Goal: Navigation & Orientation: Understand site structure

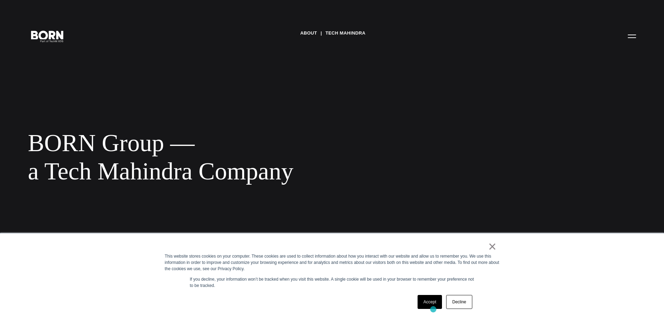
click at [433, 308] on link "Accept" at bounding box center [430, 302] width 25 height 14
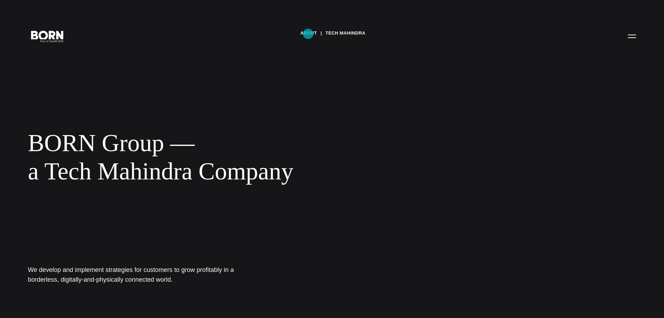
click at [308, 34] on link "About" at bounding box center [308, 33] width 17 height 10
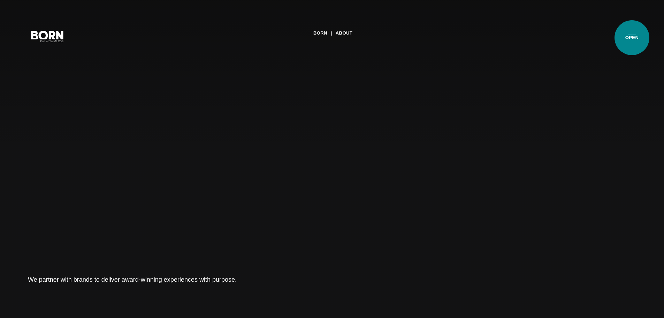
click at [632, 38] on button "Primary Menu" at bounding box center [632, 36] width 17 height 15
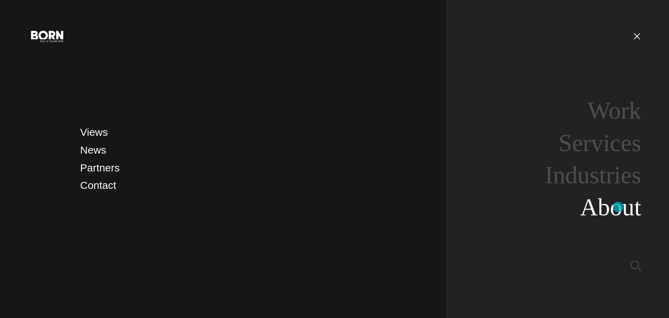
click at [618, 207] on link "About" at bounding box center [610, 206] width 61 height 27
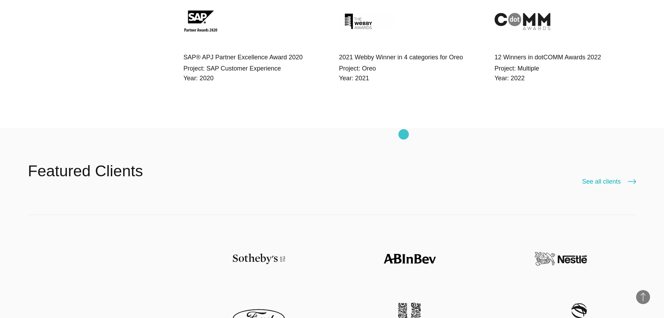
scroll to position [1464, 0]
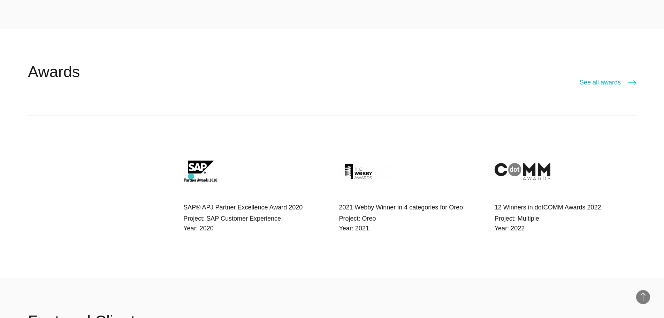
click at [195, 175] on img at bounding box center [211, 172] width 56 height 56
click at [203, 209] on h4 "SAP® APJ Partner Excellence Award 2020" at bounding box center [254, 207] width 142 height 10
click at [275, 212] on div "SAP® APJ Partner Excellence Award 2020 Project: SAP Customer Experience Year: 2…" at bounding box center [254, 190] width 142 height 92
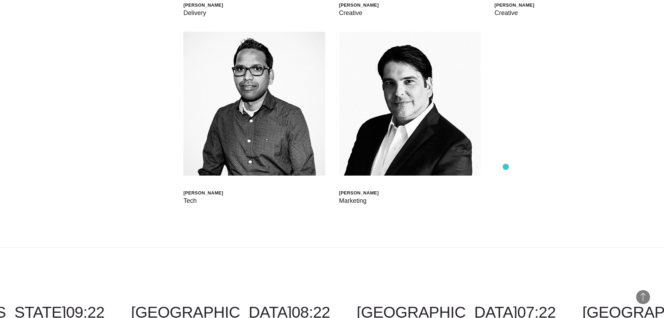
scroll to position [2478, 0]
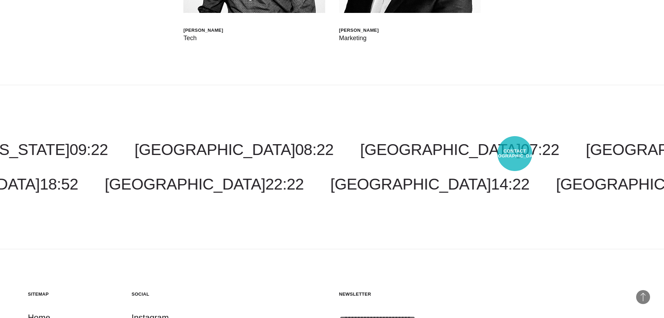
select select "********"
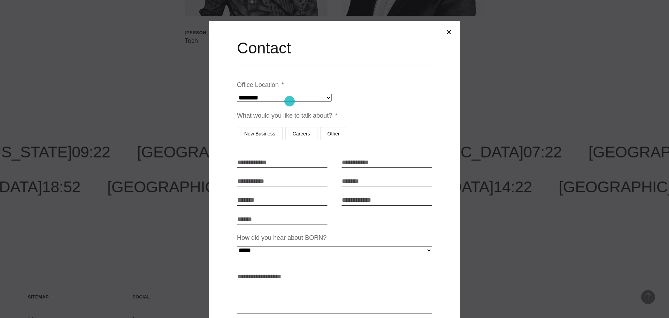
click at [288, 101] on select "**********" at bounding box center [284, 98] width 95 height 8
click at [549, 96] on div at bounding box center [334, 159] width 669 height 318
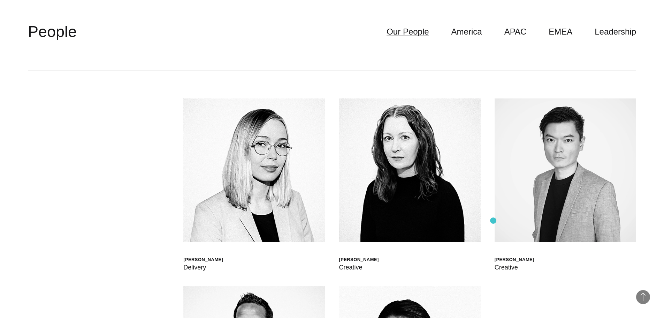
scroll to position [2225, 0]
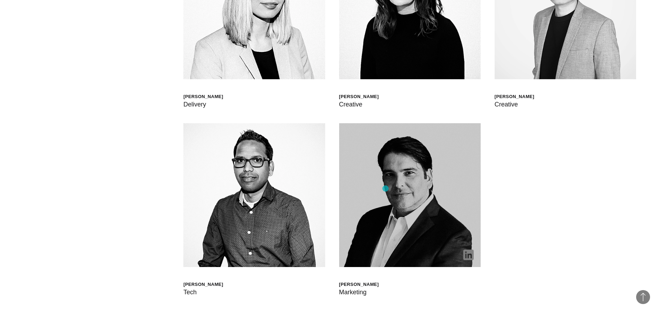
click at [386, 188] on img at bounding box center [410, 195] width 142 height 144
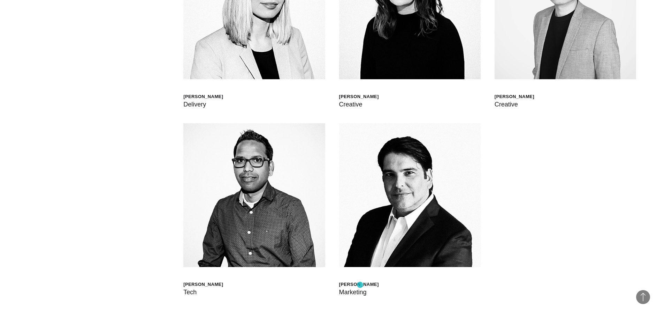
click at [360, 284] on div "Mauricio Sauma" at bounding box center [359, 284] width 40 height 6
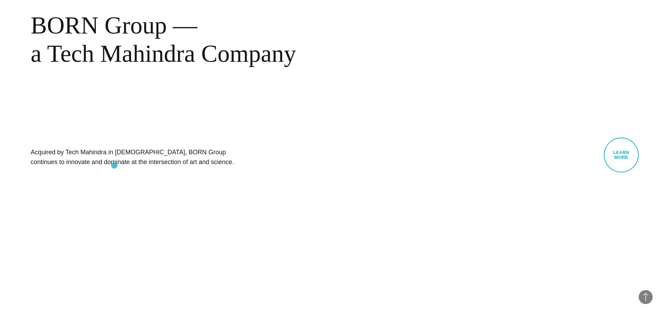
scroll to position [0, 0]
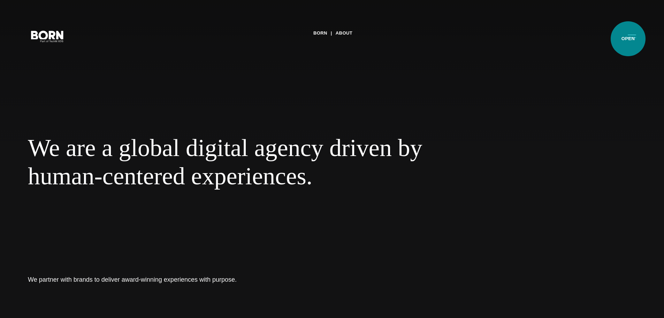
click at [636, 33] on button "Primary Menu" at bounding box center [632, 36] width 17 height 15
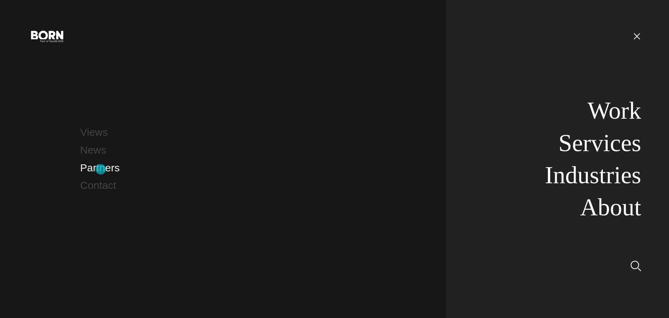
click at [101, 169] on link "Partners" at bounding box center [99, 168] width 39 height 12
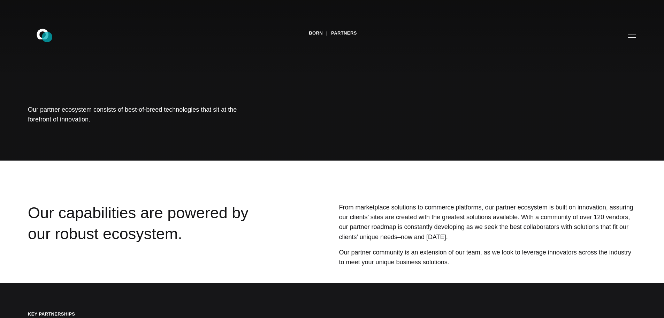
click at [47, 37] on icon at bounding box center [43, 34] width 12 height 10
